Goal: Information Seeking & Learning: Learn about a topic

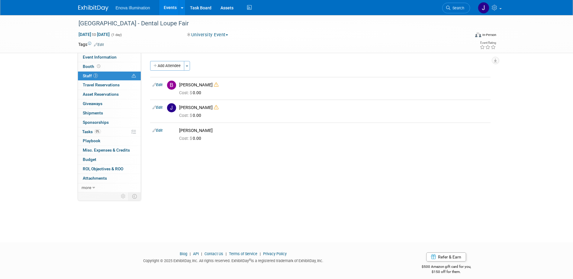
click at [94, 8] on img at bounding box center [93, 8] width 30 height 6
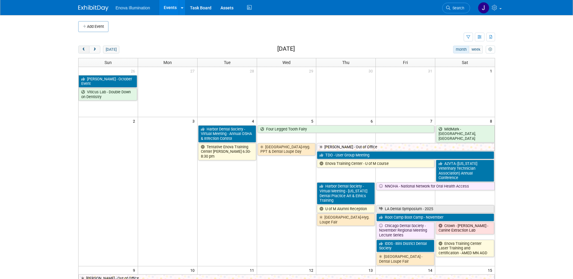
click at [85, 51] on span "prev" at bounding box center [84, 50] width 5 height 4
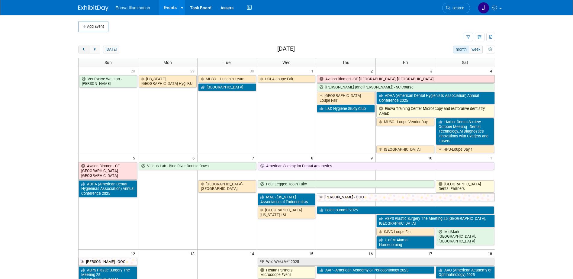
click at [85, 51] on span "prev" at bounding box center [84, 50] width 5 height 4
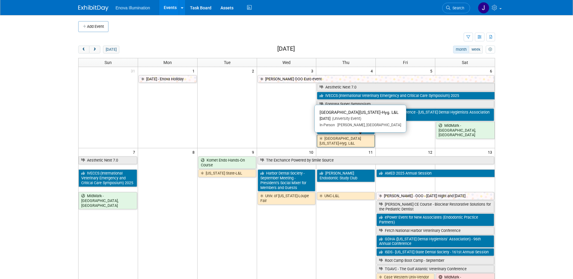
click at [343, 143] on link "[GEOGRAPHIC_DATA][US_STATE]-Hyg. L&L" at bounding box center [346, 141] width 58 height 12
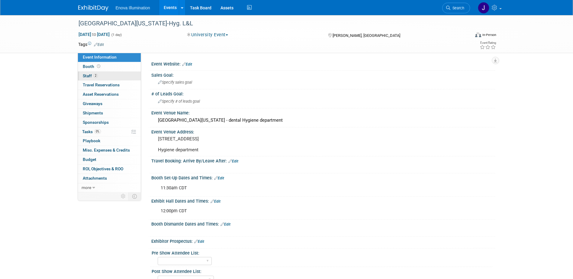
click at [108, 75] on link "2 Staff 2" at bounding box center [109, 76] width 63 height 9
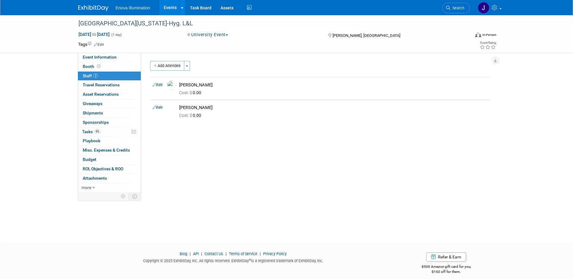
click at [88, 9] on img at bounding box center [93, 8] width 30 height 6
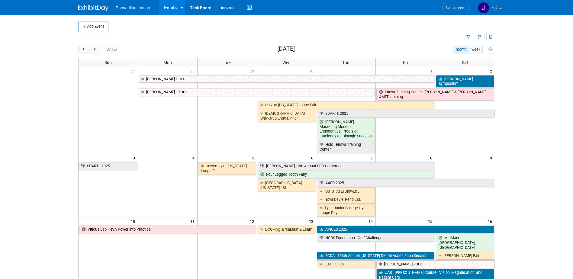
drag, startPoint x: 447, startPoint y: 7, endPoint x: 443, endPoint y: 8, distance: 3.7
click at [447, 7] on icon at bounding box center [448, 8] width 4 height 4
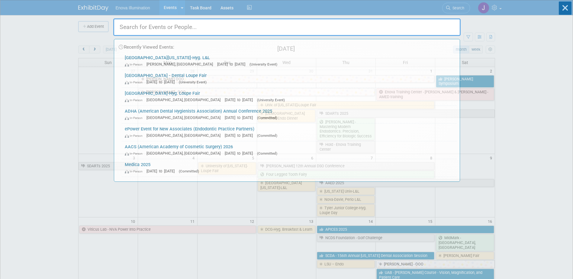
click at [350, 27] on input "text" at bounding box center [286, 27] width 347 height 18
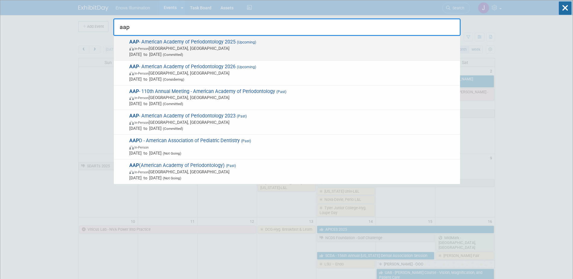
type input "aap"
click at [181, 44] on span "AAP - American Academy of Periodontology 2025 (Upcoming) In-Person Toronto, Can…" at bounding box center [292, 48] width 330 height 18
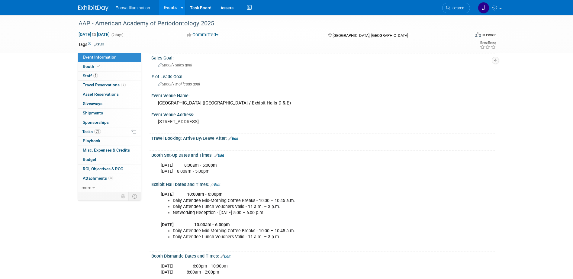
scroll to position [60, 0]
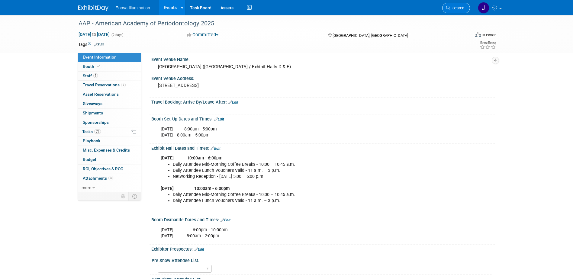
click at [464, 5] on link "Search" at bounding box center [456, 8] width 28 height 11
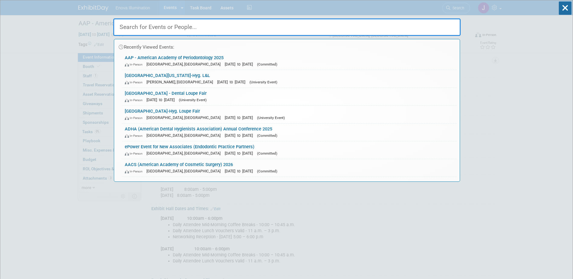
click at [393, 21] on input "text" at bounding box center [286, 27] width 347 height 18
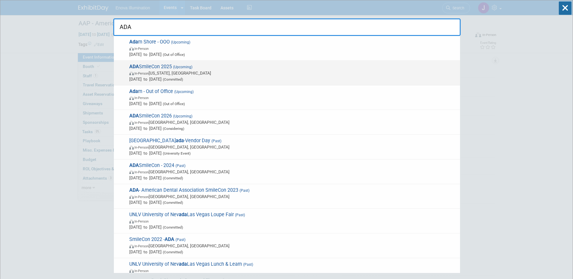
type input "ADA"
click at [166, 69] on span "ADA SmileCon 2025 (Upcoming) In-Person Washington, DC Oct 23, 2025 to Oct 25, 2…" at bounding box center [292, 73] width 330 height 18
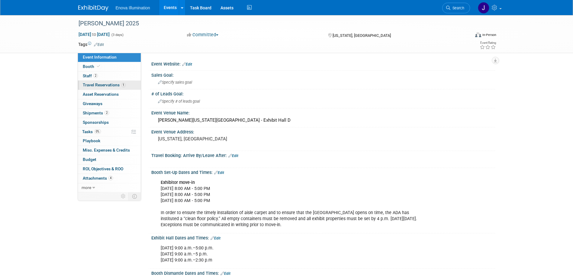
click at [92, 87] on link "1 Travel Reservations 1" at bounding box center [109, 85] width 63 height 9
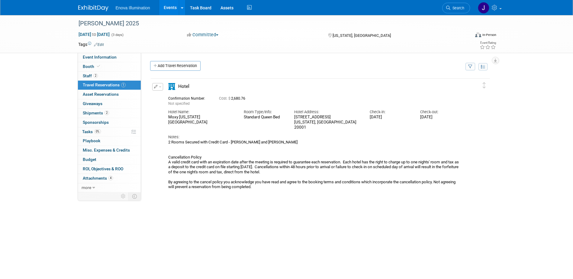
click at [454, 4] on link "Search" at bounding box center [456, 8] width 28 height 11
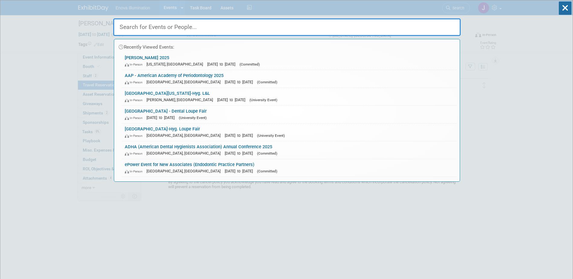
click at [417, 21] on input "text" at bounding box center [286, 27] width 347 height 18
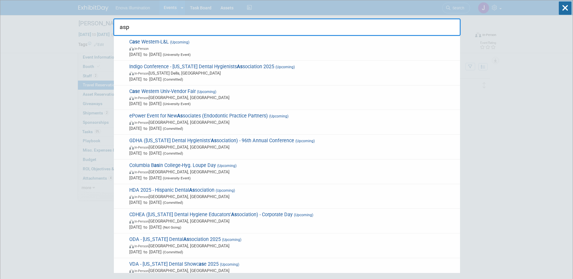
type input "asps"
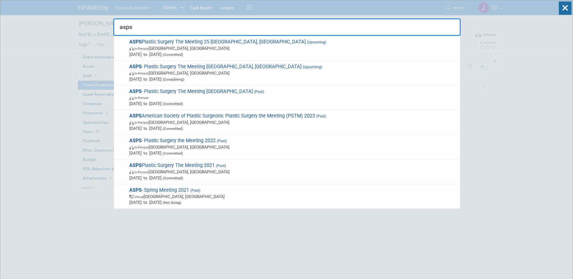
drag, startPoint x: 88, startPoint y: 24, endPoint x: 70, endPoint y: 22, distance: 17.7
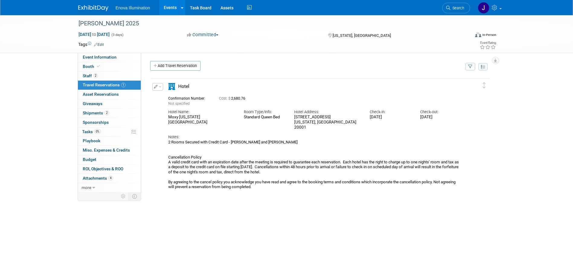
click at [100, 12] on div "Enova Illumination Events Add Event Bulk Upload Events Shareable Event Boards R…" at bounding box center [286, 7] width 417 height 15
click at [100, 6] on img at bounding box center [93, 8] width 30 height 6
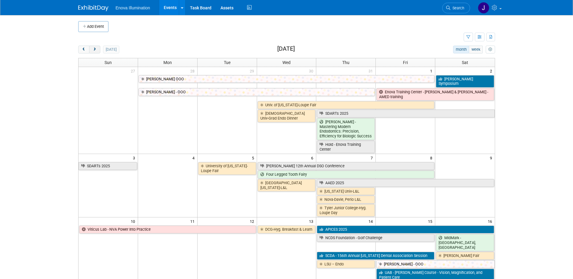
click at [98, 49] on button "next" at bounding box center [94, 50] width 11 height 8
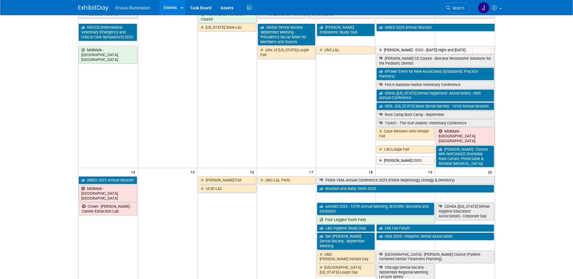
scroll to position [151, 0]
